Goal: Ask a question

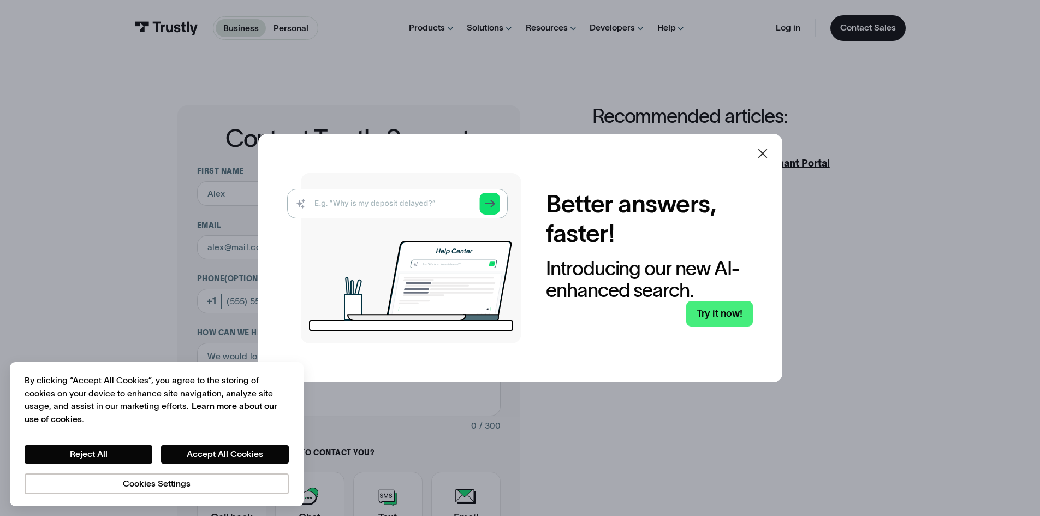
click at [761, 153] on icon at bounding box center [762, 153] width 13 height 13
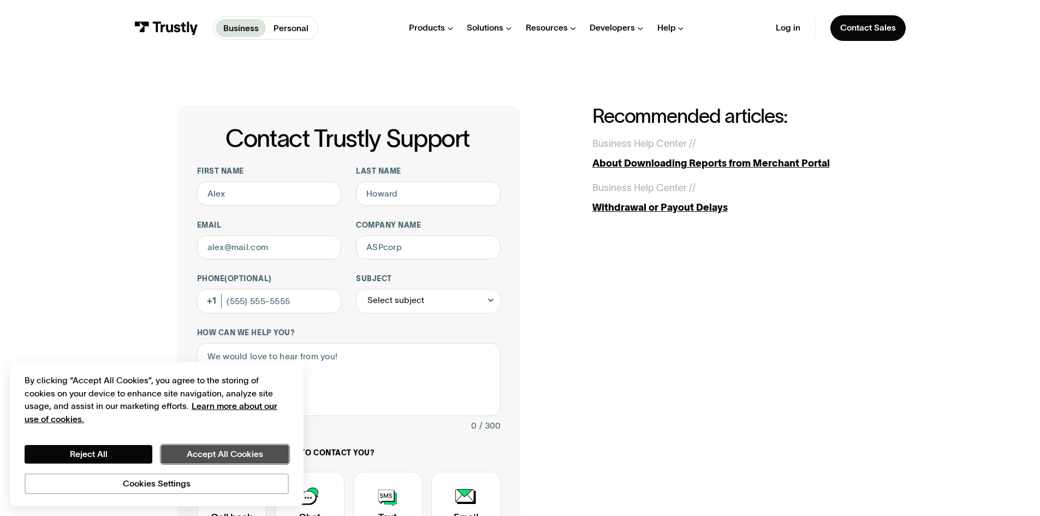
click at [208, 463] on button "Accept All Cookies" at bounding box center [225, 454] width 128 height 19
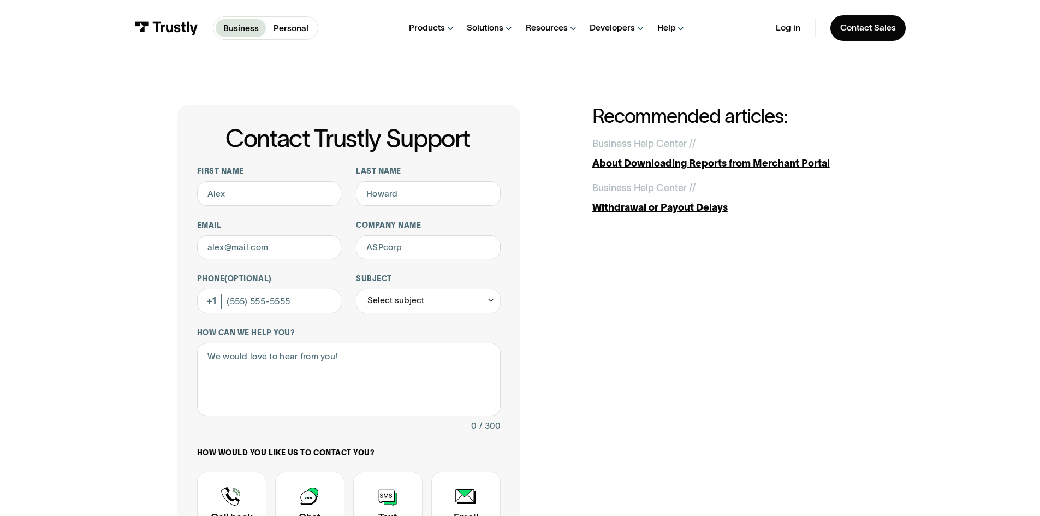
click at [650, 350] on div "Contact Trustly Support First name Last name Email Company name Phone (Optional…" at bounding box center [520, 384] width 686 height 558
click at [1039, 146] on html "Business Personal Business Personal Products Open Banking Payments Trustly Pay …" at bounding box center [520, 258] width 1040 height 516
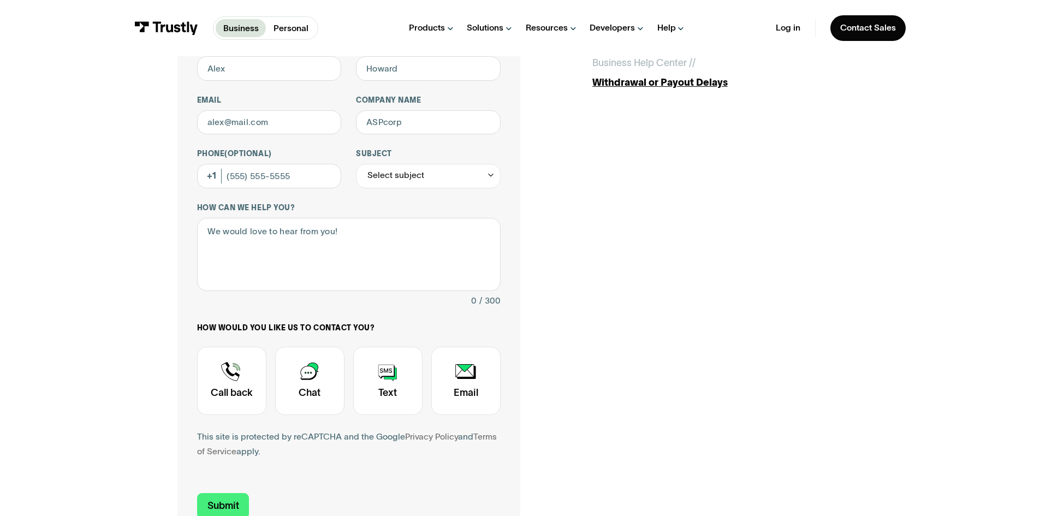
scroll to position [136, 0]
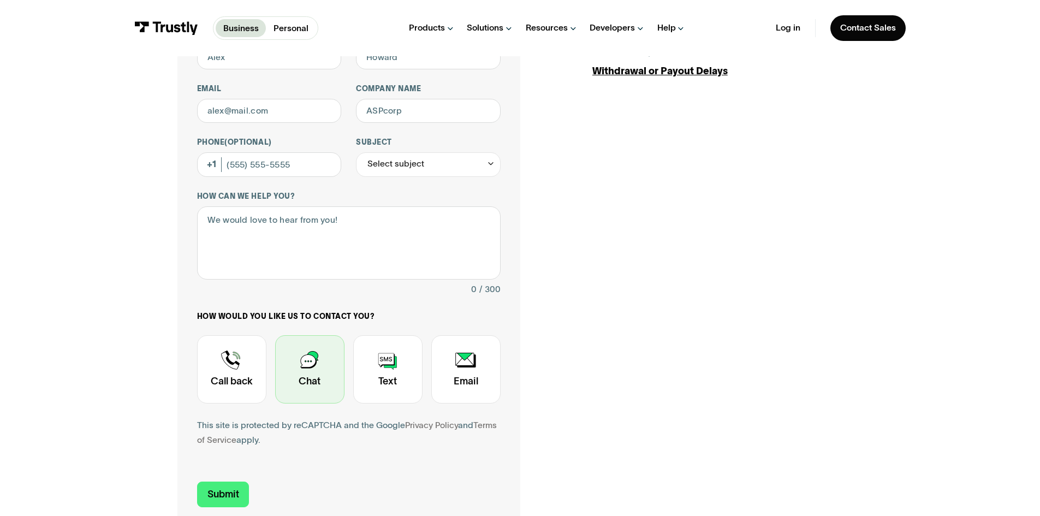
click at [311, 372] on div "Contact Trustly Support" at bounding box center [309, 369] width 69 height 68
click at [306, 366] on div "Contact Trustly Support" at bounding box center [309, 369] width 69 height 68
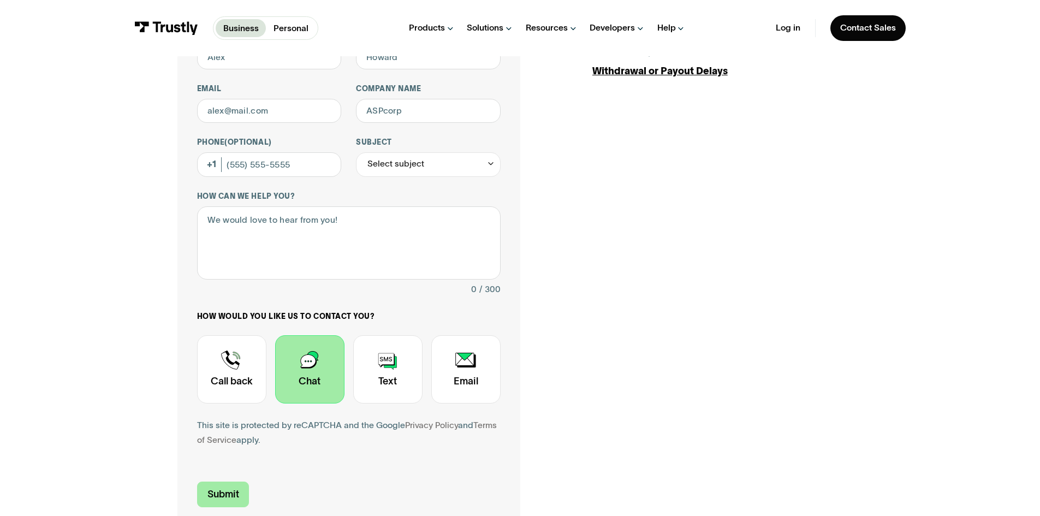
click at [215, 496] on input "Submit" at bounding box center [223, 495] width 52 height 26
drag, startPoint x: 778, startPoint y: 259, endPoint x: 1023, endPoint y: 317, distance: 251.2
click at [786, 259] on div "Contact Trustly Support First name Last name Email Company name Phone (Optional…" at bounding box center [520, 248] width 686 height 558
drag, startPoint x: 300, startPoint y: 171, endPoint x: 314, endPoint y: 171, distance: 14.2
click at [300, 171] on input "Phone (Optional)" at bounding box center [269, 164] width 145 height 25
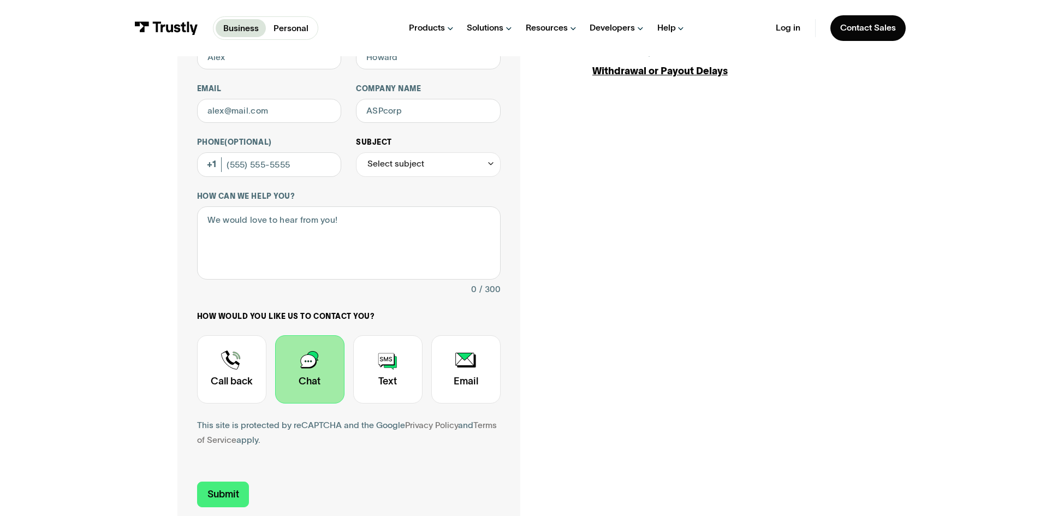
click at [388, 167] on div "Select subject" at bounding box center [395, 164] width 57 height 15
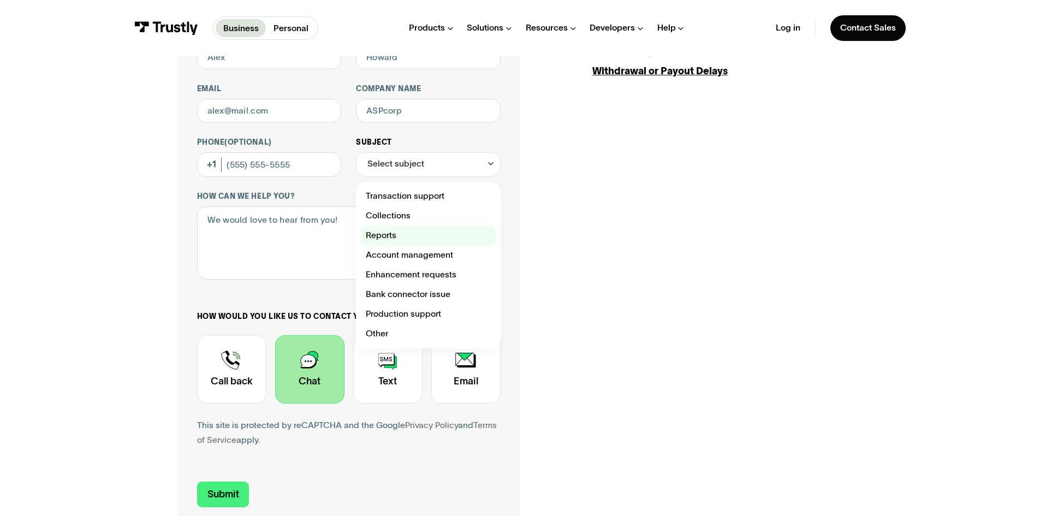
click at [398, 240] on div "Contact Trustly Support" at bounding box center [428, 236] width 135 height 20
type input "*******"
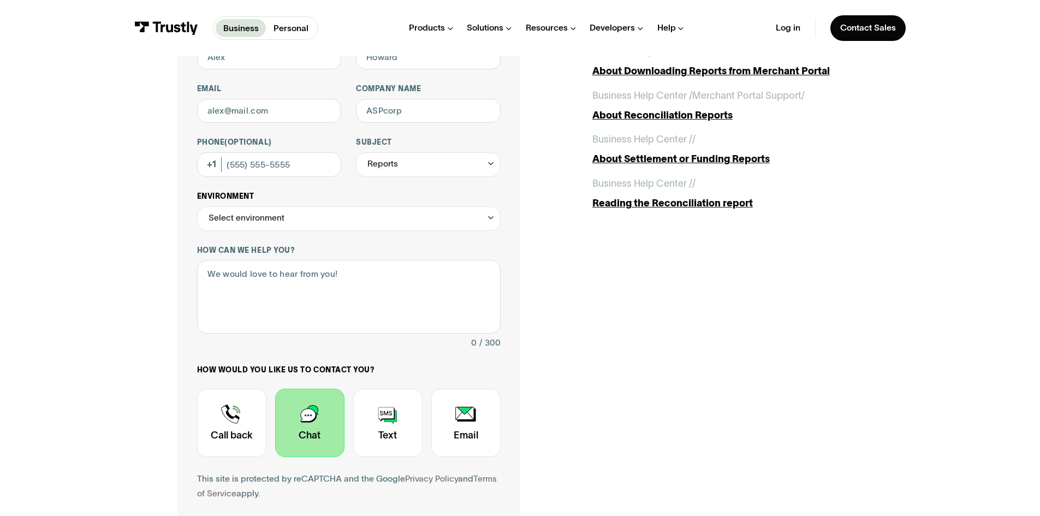
click at [271, 217] on div "Select environment" at bounding box center [247, 218] width 76 height 15
click at [130, 201] on div "Contact Trustly Support First name Last name Email Company name Phone (Optional…" at bounding box center [520, 275] width 991 height 710
click at [320, 288] on textarea "How can we help you?" at bounding box center [349, 297] width 304 height 74
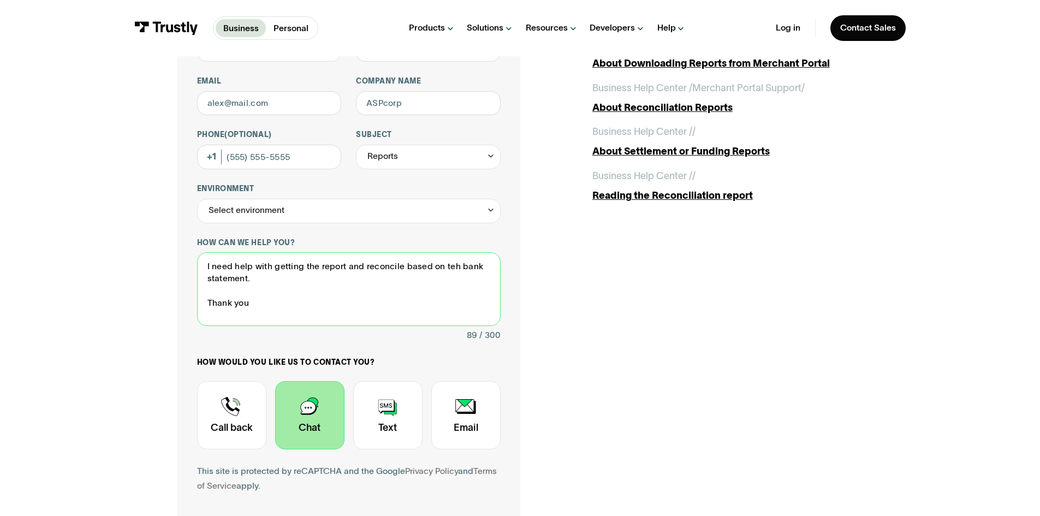
scroll to position [147, 0]
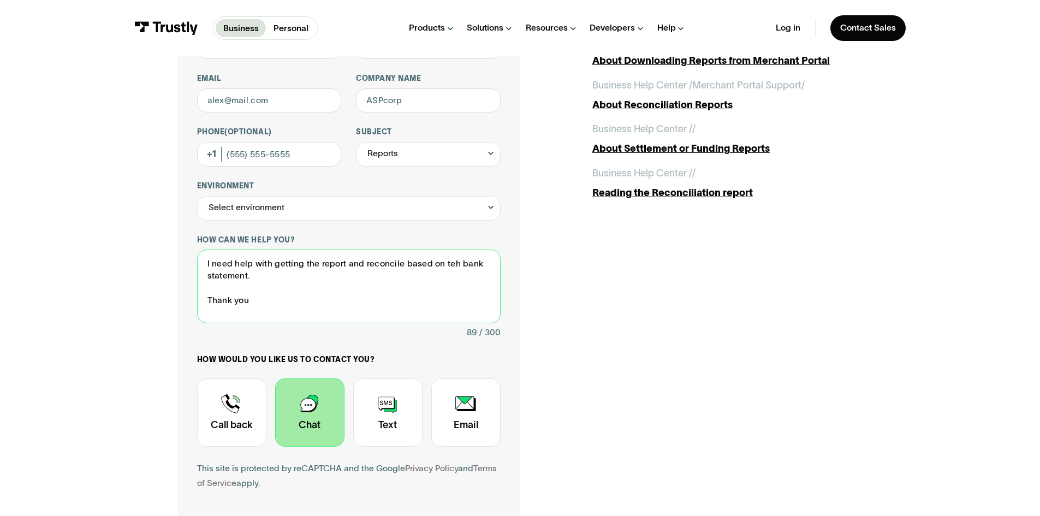
type textarea "I need help with getting the report and reconcile based on teh bank statement. …"
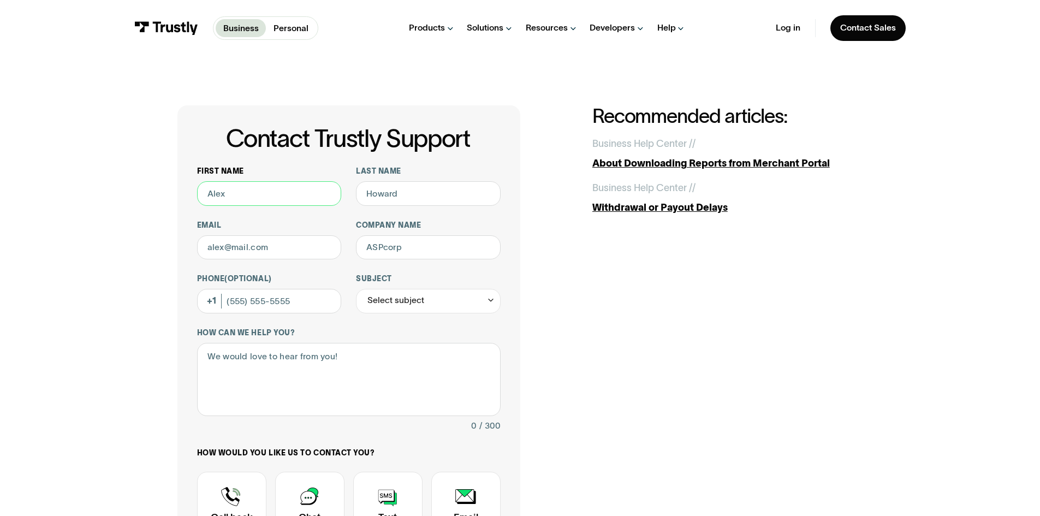
click at [248, 187] on input "First name" at bounding box center [269, 193] width 145 height 25
type input "Maryam"
drag, startPoint x: 392, startPoint y: 192, endPoint x: 367, endPoint y: 173, distance: 31.1
click at [392, 192] on input "Last name" at bounding box center [428, 193] width 145 height 25
type input "[PERSON_NAME]"
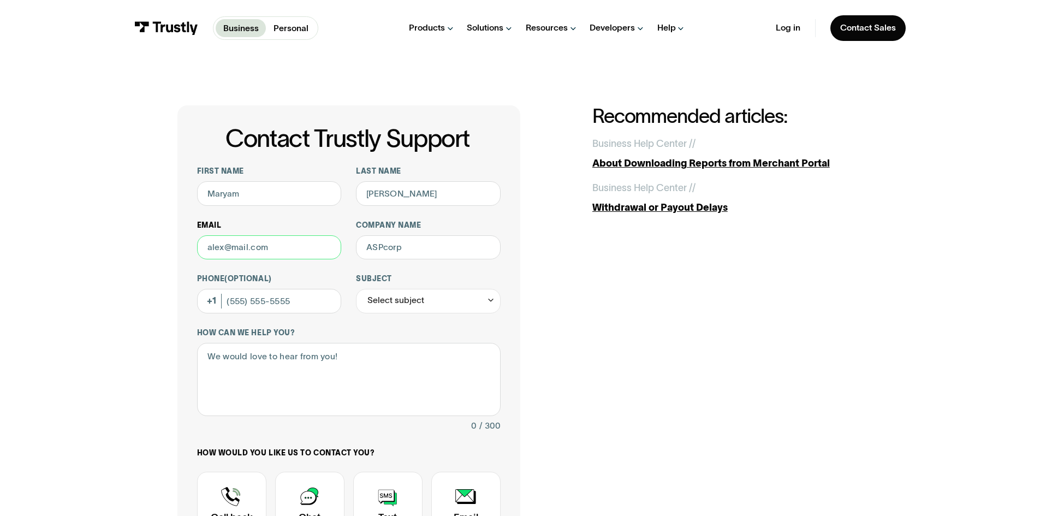
click at [258, 254] on input "Email" at bounding box center [269, 247] width 145 height 25
type input "[EMAIL_ADDRESS][PERSON_NAME][DOMAIN_NAME]"
click at [429, 255] on input "Company name" at bounding box center [428, 247] width 145 height 25
type input "Ballys Interactive"
click at [260, 312] on input "Phone (Optional)" at bounding box center [269, 301] width 145 height 25
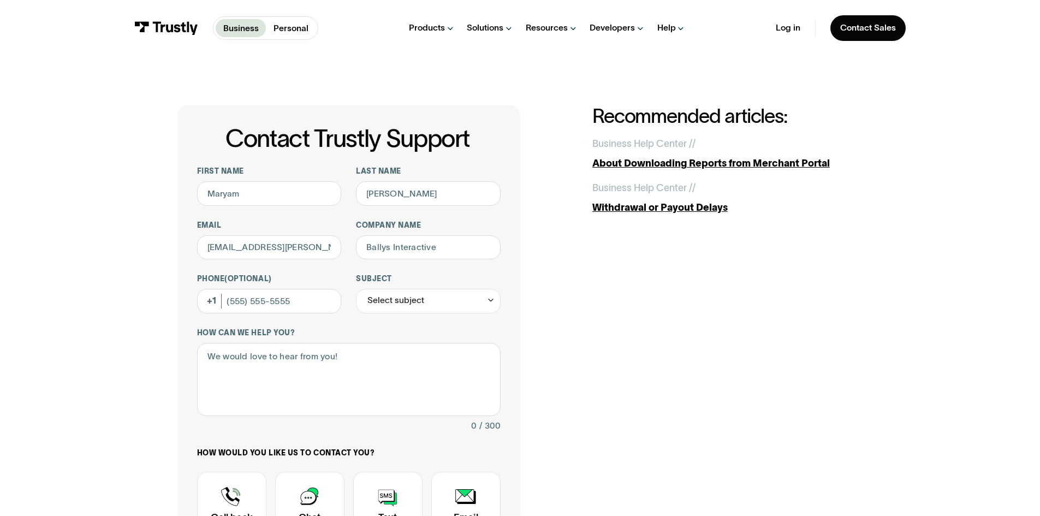
drag, startPoint x: 858, startPoint y: 341, endPoint x: 835, endPoint y: 332, distance: 24.2
click at [858, 341] on div "Contact Trustly Support First name [PERSON_NAME] Last name [PERSON_NAME] [PERSO…" at bounding box center [520, 384] width 686 height 558
